Goal: Task Accomplishment & Management: Manage account settings

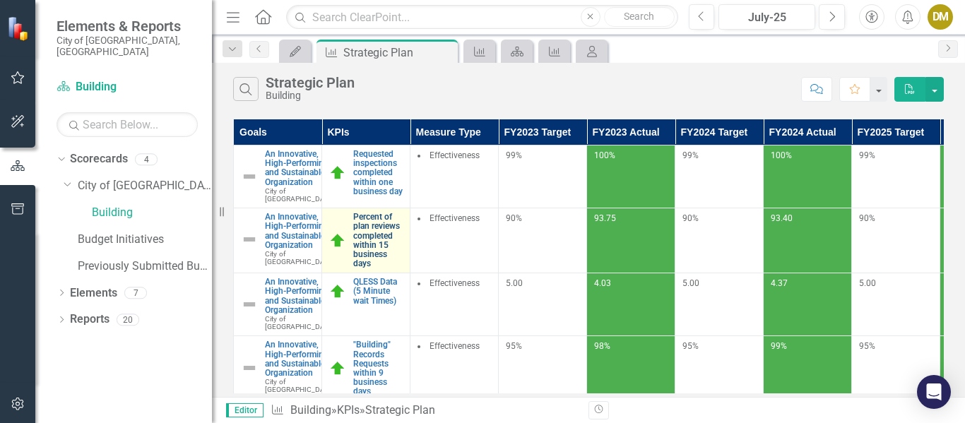
click at [367, 251] on link "Percent of plan reviews completed within 15 business days" at bounding box center [377, 241] width 49 height 56
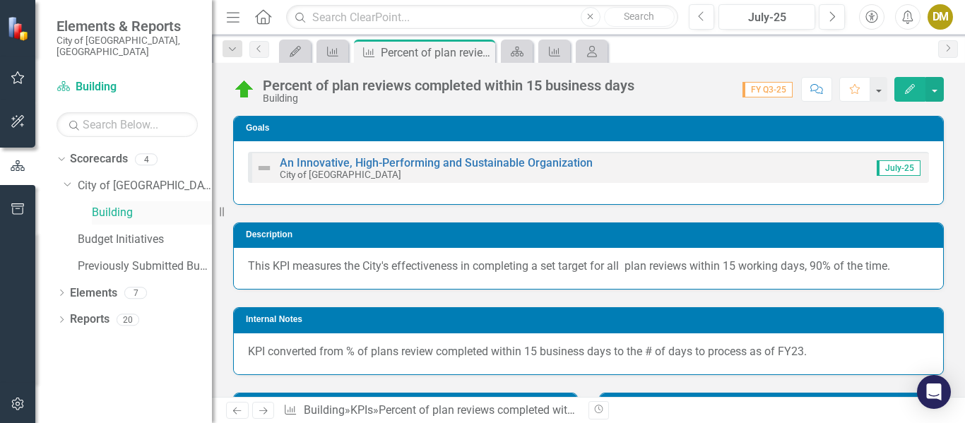
click at [113, 205] on link "Building" at bounding box center [152, 213] width 120 height 16
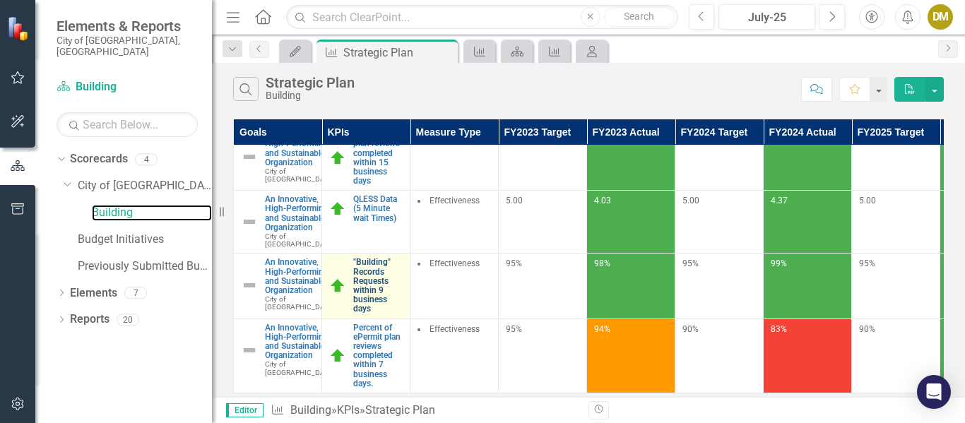
scroll to position [218, 0]
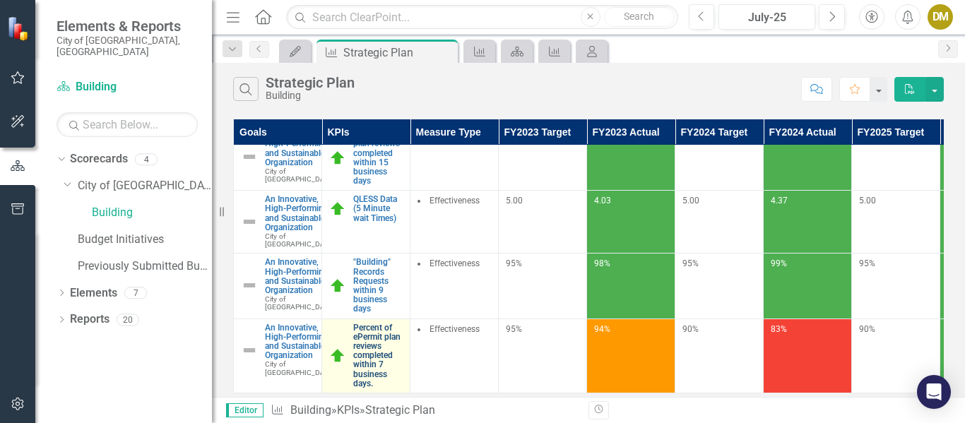
click at [365, 323] on link "Percent of ePermit plan reviews completed within 7 business days." at bounding box center [377, 355] width 49 height 65
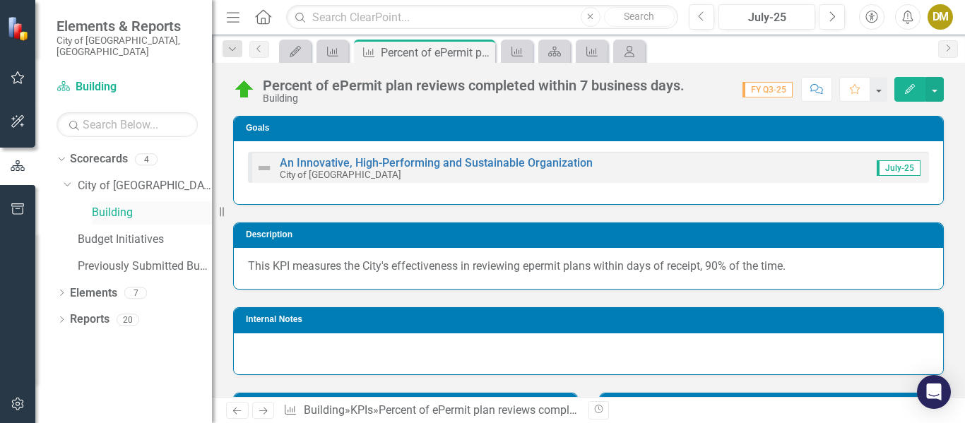
click at [121, 205] on link "Building" at bounding box center [152, 213] width 120 height 16
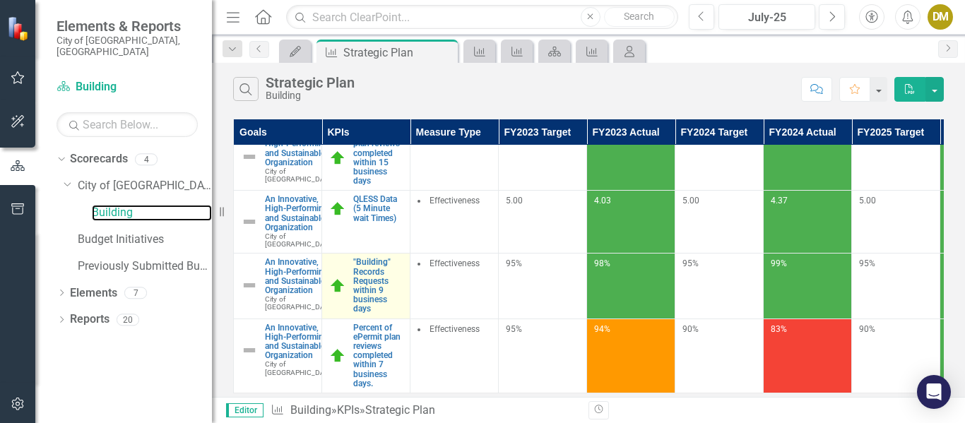
scroll to position [212, 0]
click at [371, 258] on link ""Building" Records Requests within 9 business days" at bounding box center [377, 286] width 49 height 56
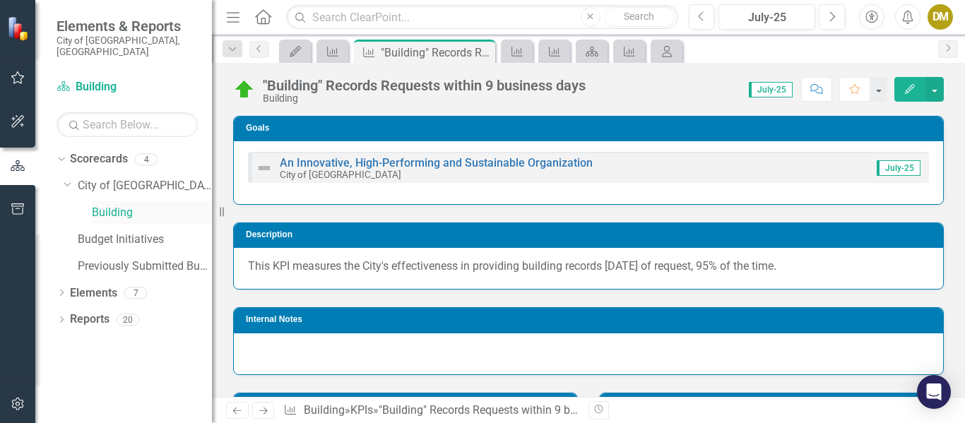
click at [117, 205] on link "Building" at bounding box center [152, 213] width 120 height 16
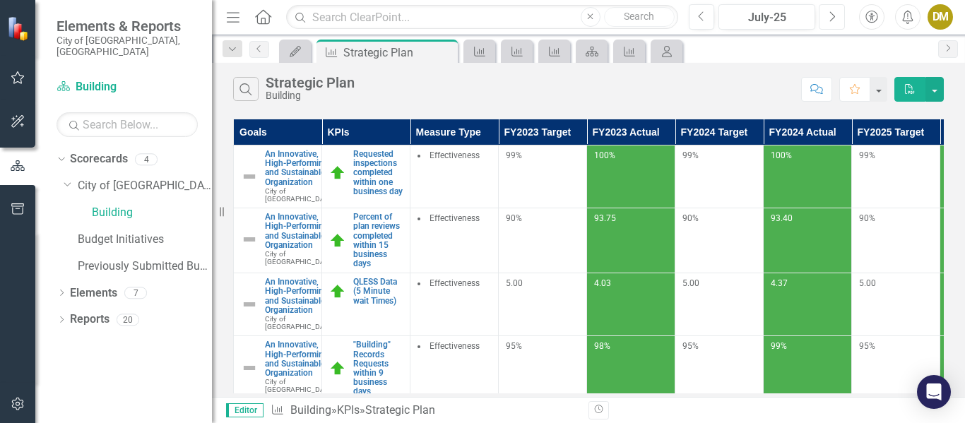
click at [833, 13] on icon "Next" at bounding box center [832, 17] width 8 height 13
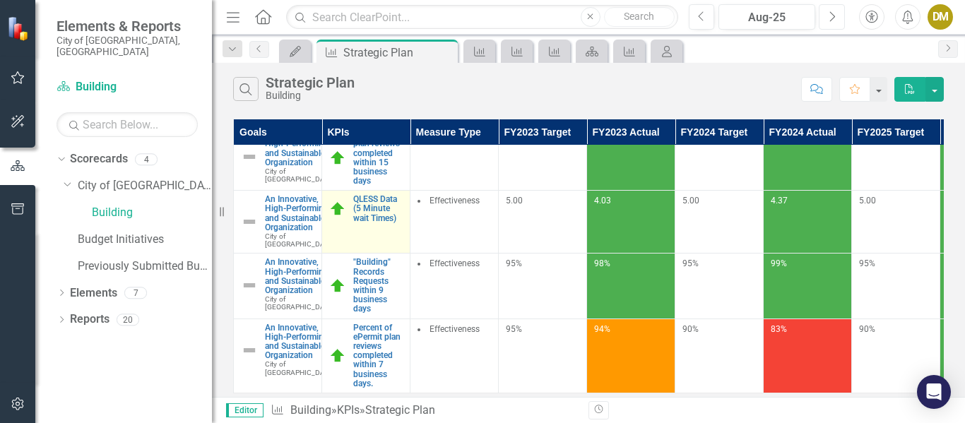
scroll to position [218, 0]
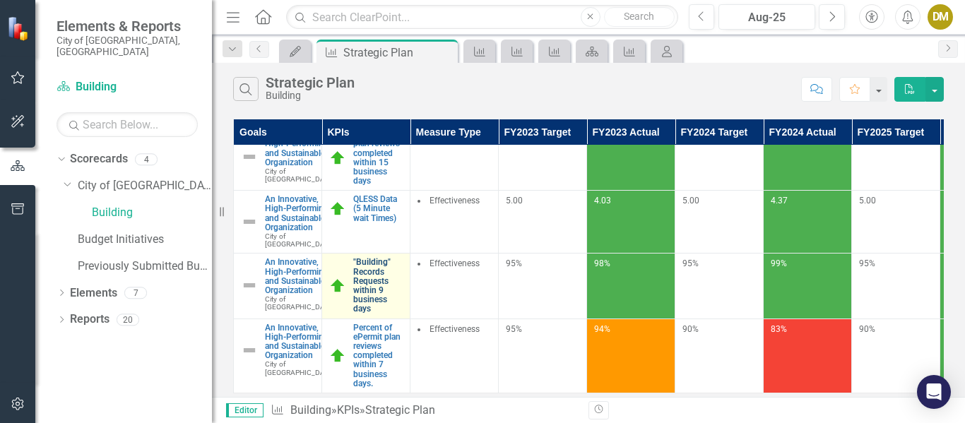
click at [367, 258] on link ""Building" Records Requests within 9 business days" at bounding box center [377, 286] width 49 height 56
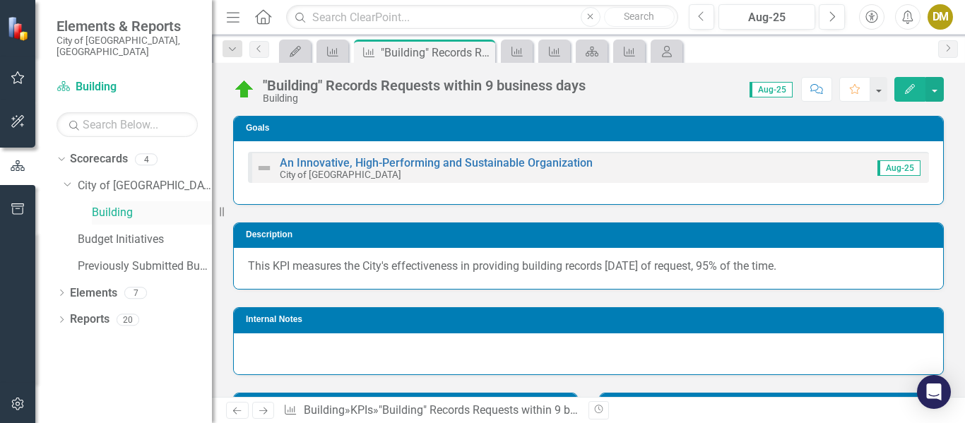
click at [111, 205] on link "Building" at bounding box center [152, 213] width 120 height 16
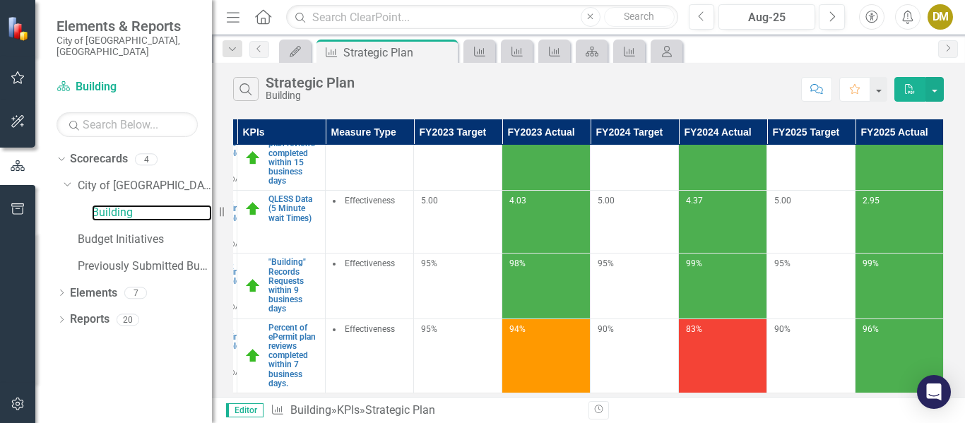
scroll to position [147, 95]
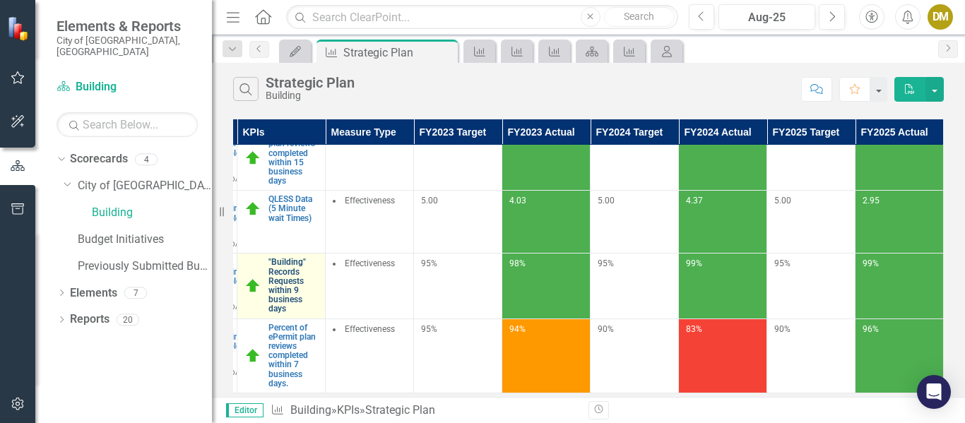
click at [268, 289] on link ""Building" Records Requests within 9 business days" at bounding box center [292, 286] width 49 height 56
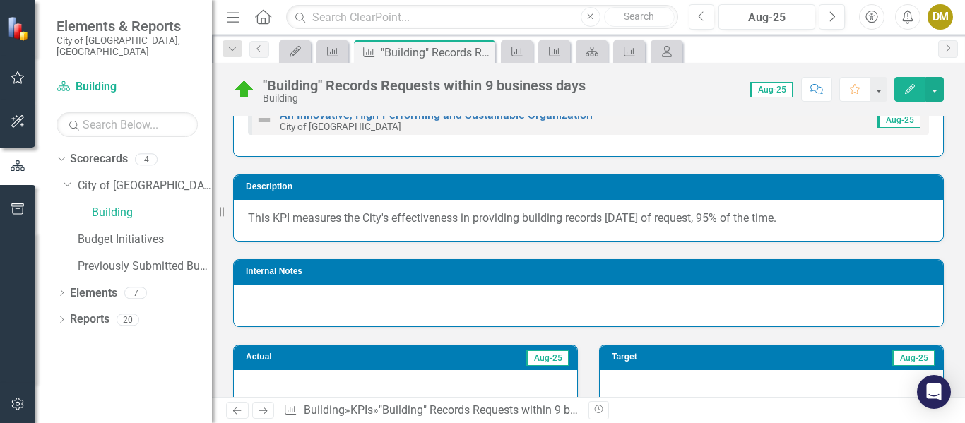
scroll to position [141, 0]
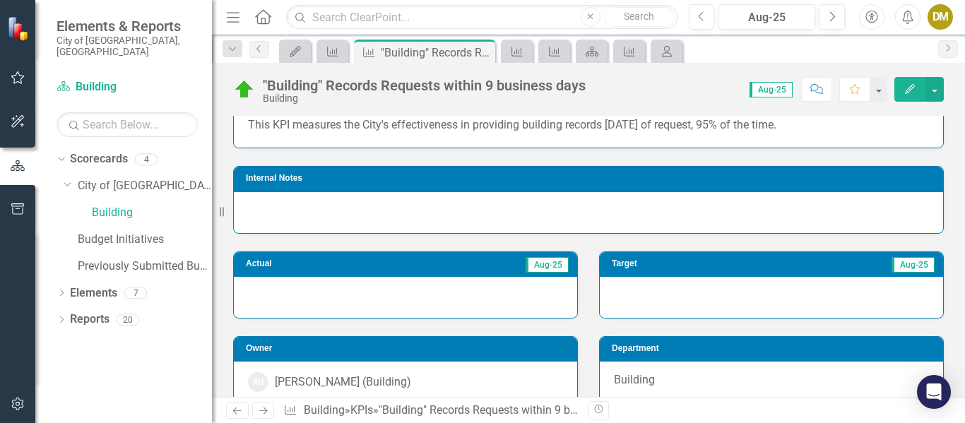
click at [342, 294] on div at bounding box center [405, 297] width 343 height 41
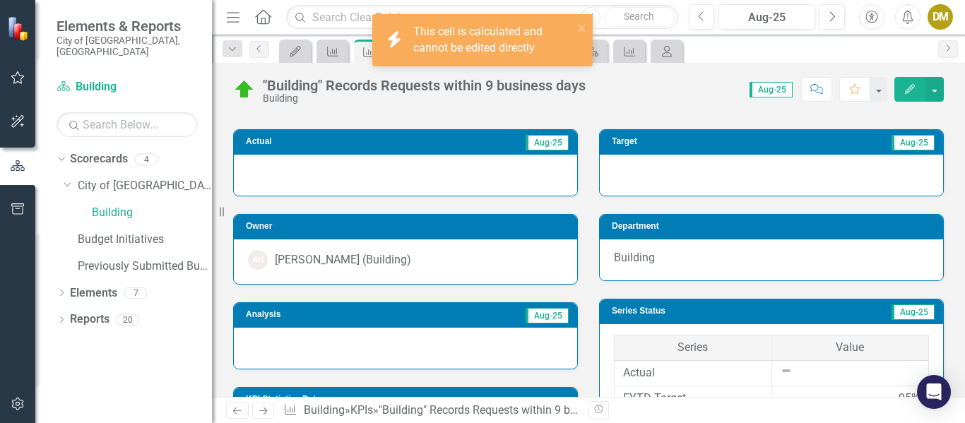
scroll to position [282, 0]
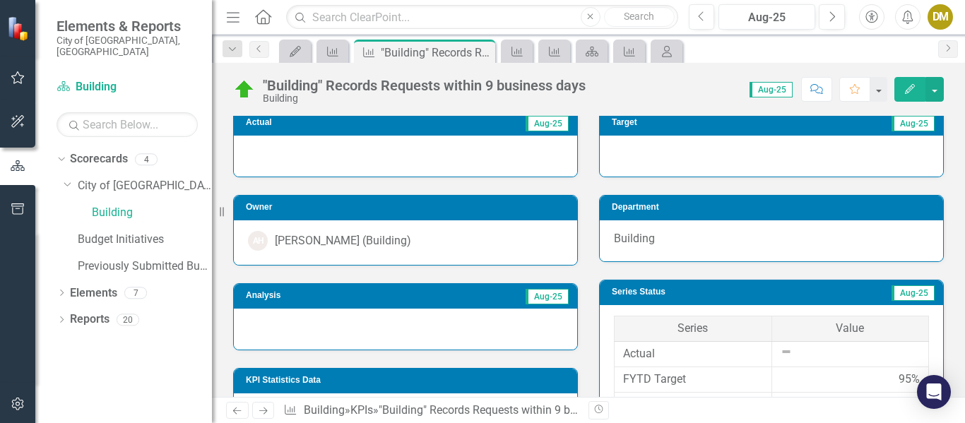
click at [767, 152] on div at bounding box center [771, 156] width 343 height 41
click at [766, 152] on div at bounding box center [771, 156] width 343 height 41
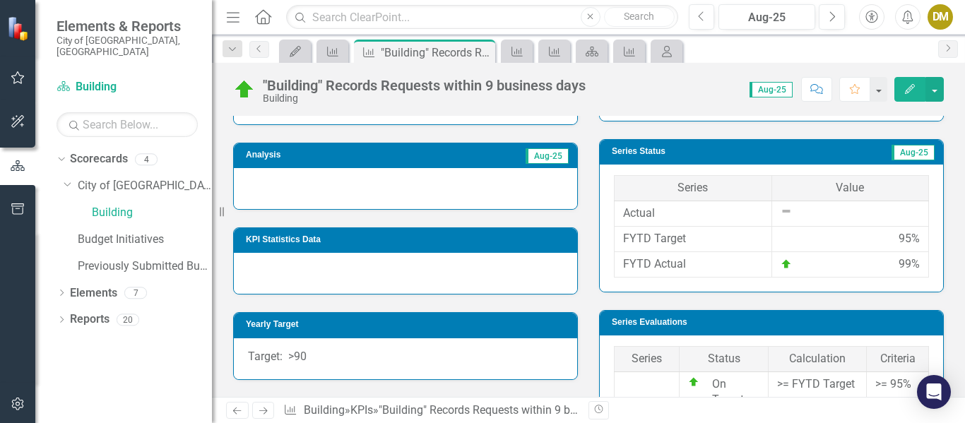
scroll to position [424, 0]
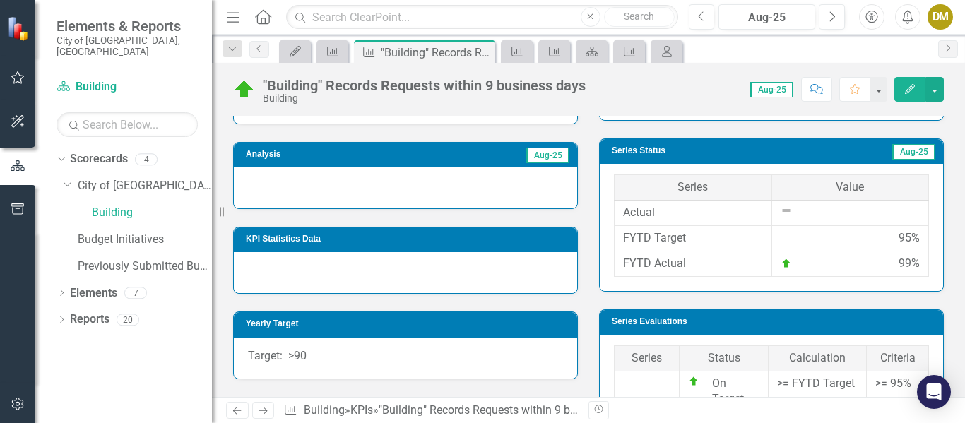
click at [810, 208] on div at bounding box center [850, 210] width 140 height 11
click at [791, 211] on div at bounding box center [850, 210] width 140 height 11
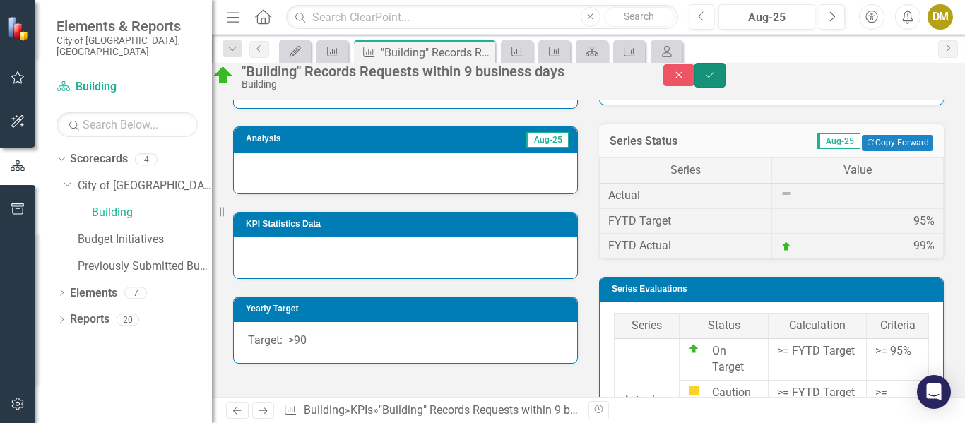
click at [725, 80] on button "Save" at bounding box center [709, 75] width 31 height 25
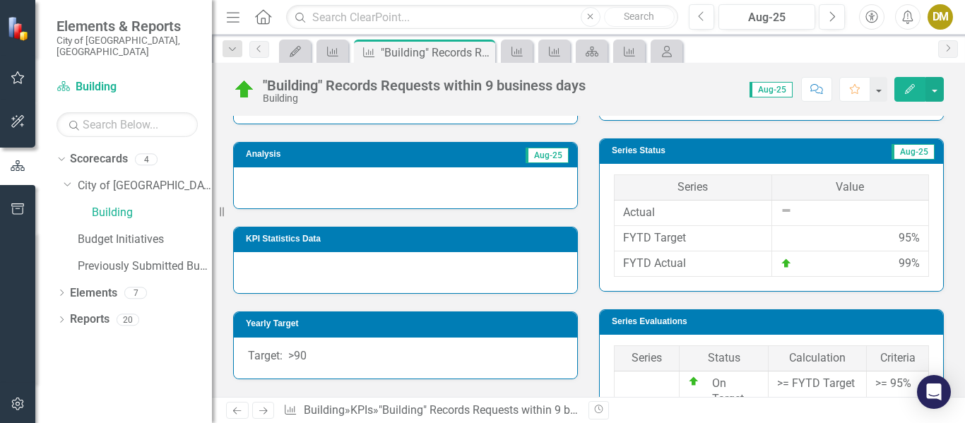
click at [802, 207] on div at bounding box center [850, 210] width 140 height 11
click at [802, 209] on div at bounding box center [850, 210] width 140 height 11
click at [802, 208] on div at bounding box center [850, 210] width 140 height 11
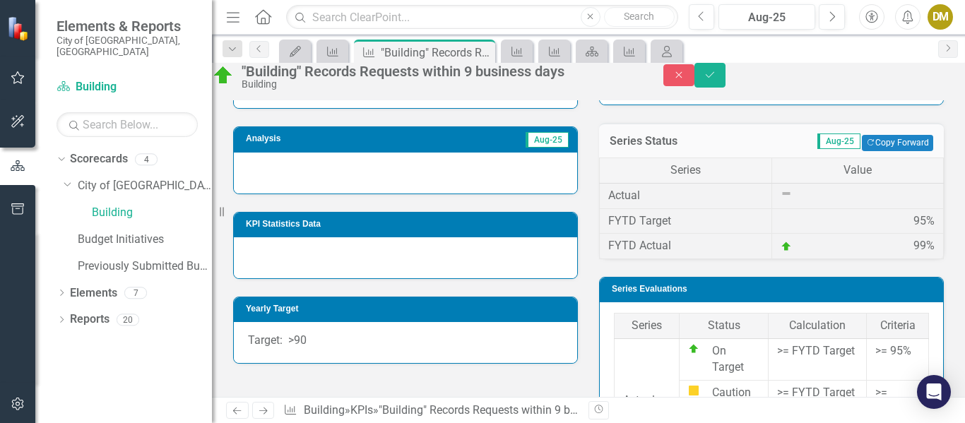
click at [794, 199] on div at bounding box center [857, 193] width 155 height 11
click at [642, 208] on td "Actual" at bounding box center [686, 195] width 172 height 25
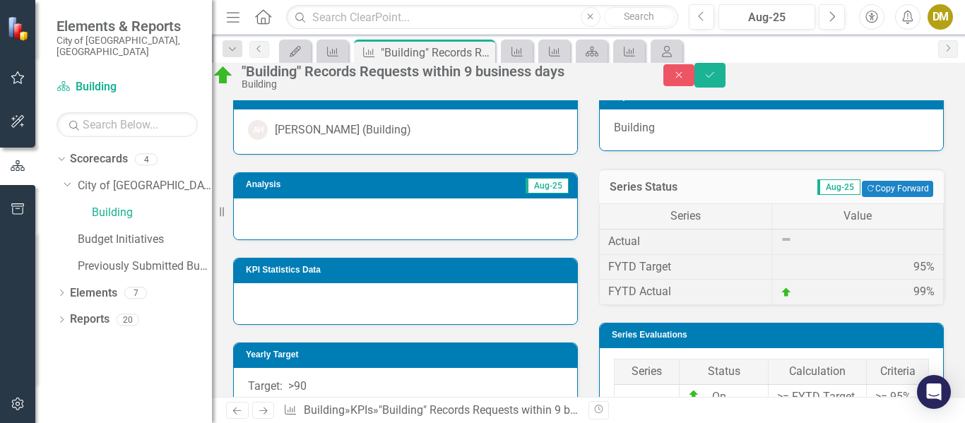
scroll to position [353, 0]
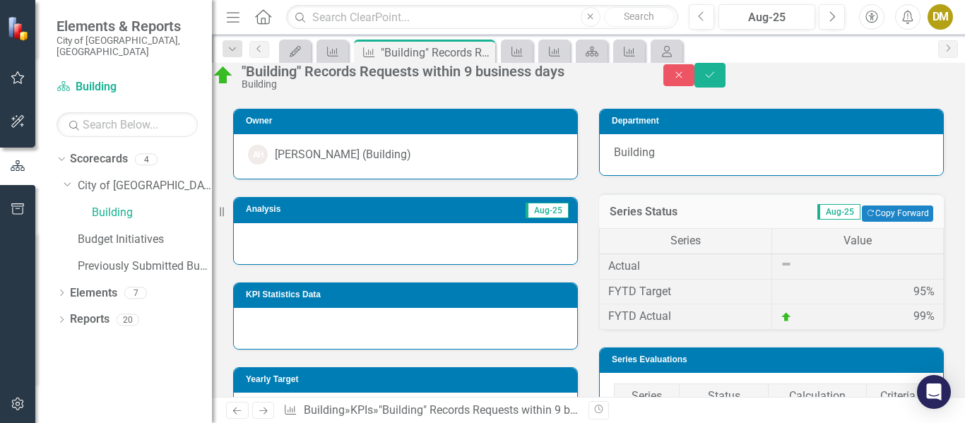
click at [693, 279] on td "Actual" at bounding box center [686, 266] width 172 height 25
click at [668, 279] on td "Actual" at bounding box center [686, 266] width 172 height 25
click at [792, 300] on div "95%" at bounding box center [857, 292] width 155 height 16
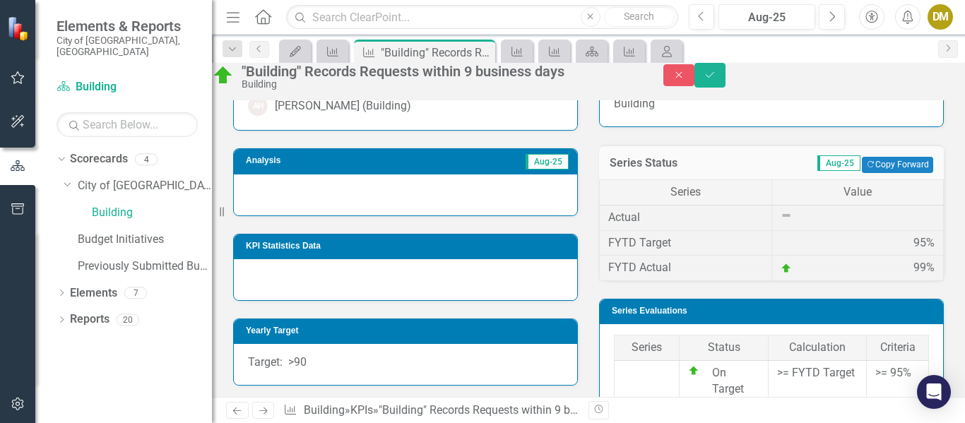
scroll to position [424, 0]
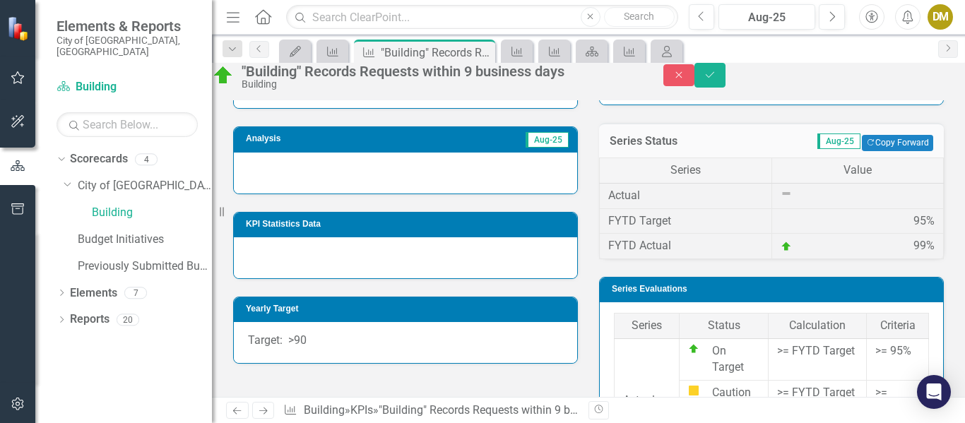
click at [798, 199] on div at bounding box center [857, 193] width 155 height 11
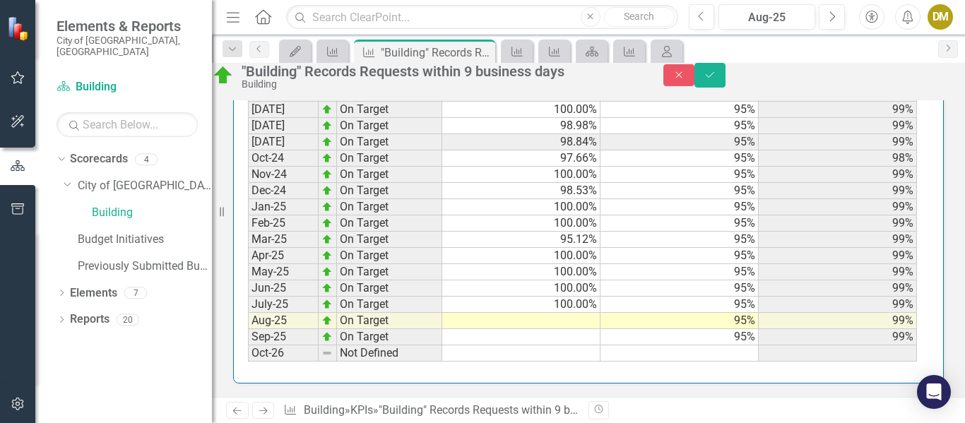
scroll to position [1659, 0]
click at [456, 331] on td at bounding box center [521, 337] width 158 height 16
click at [248, 313] on div "Period Status Actual FYTD Target FYTD Actual [DATE] On Target 97.83% 95% 98% [D…" at bounding box center [248, 53] width 0 height 618
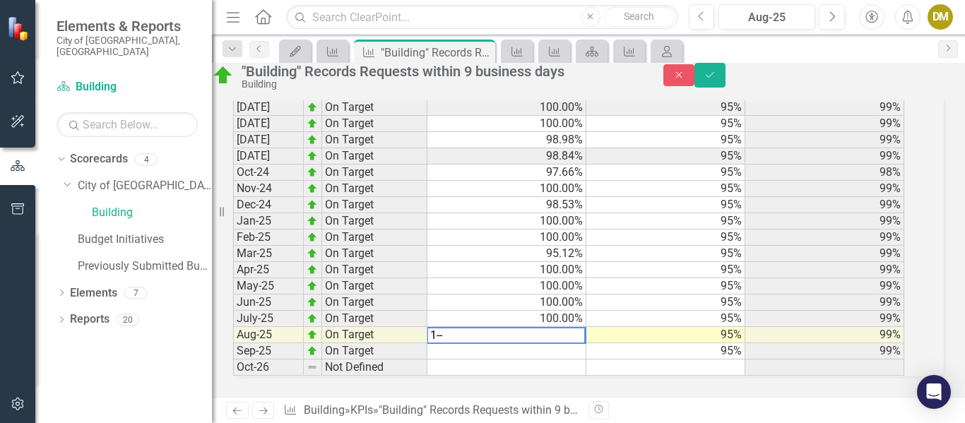
scroll to position [1667, 0]
type textarea "100"
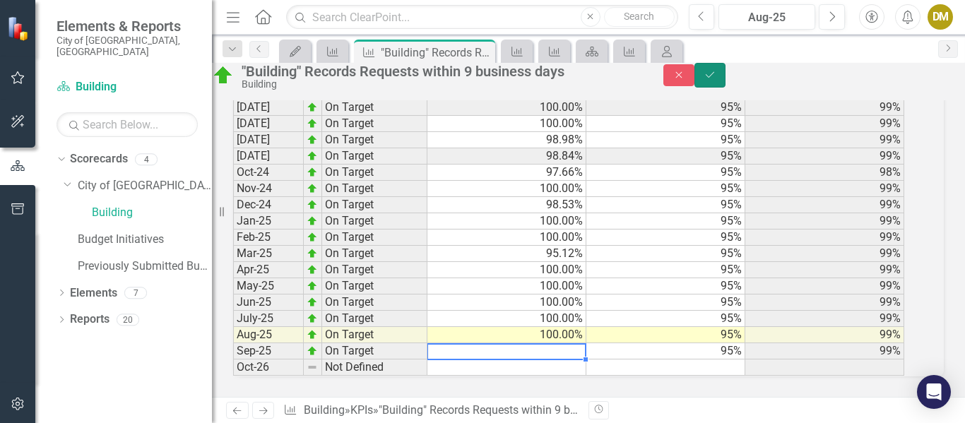
click at [716, 78] on icon "Save" at bounding box center [709, 75] width 13 height 10
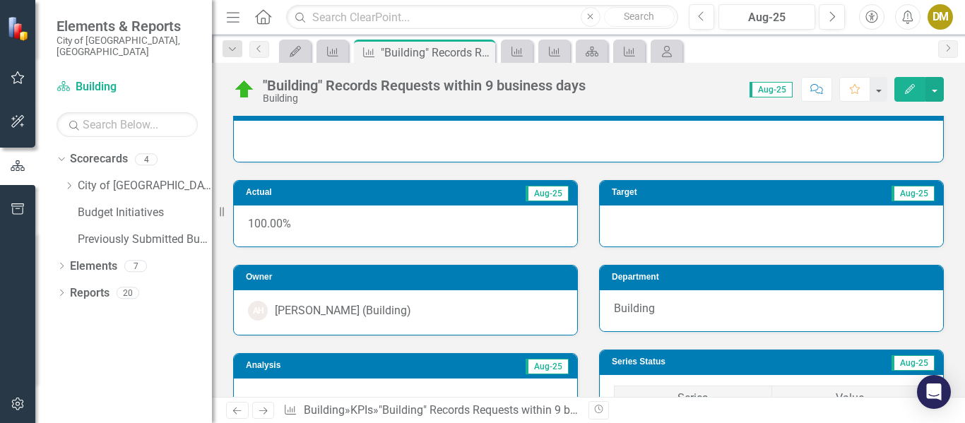
scroll to position [0, 0]
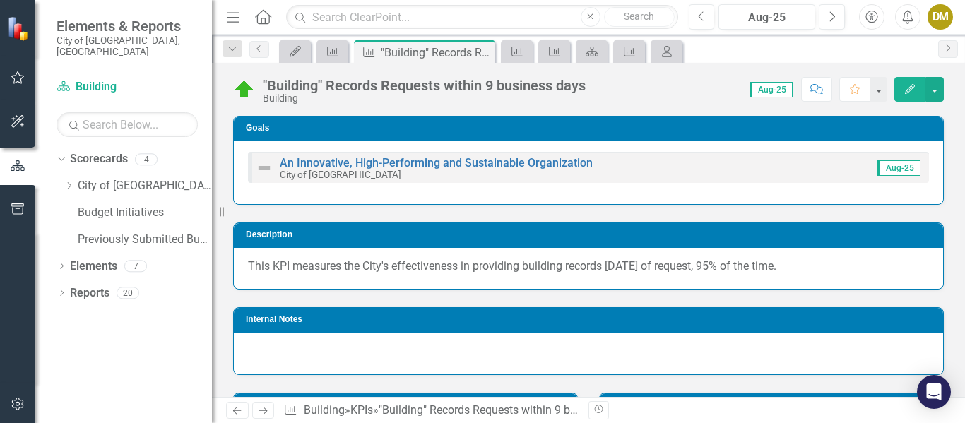
click at [943, 11] on div "DM" at bounding box center [939, 16] width 25 height 25
